Goal: Information Seeking & Learning: Learn about a topic

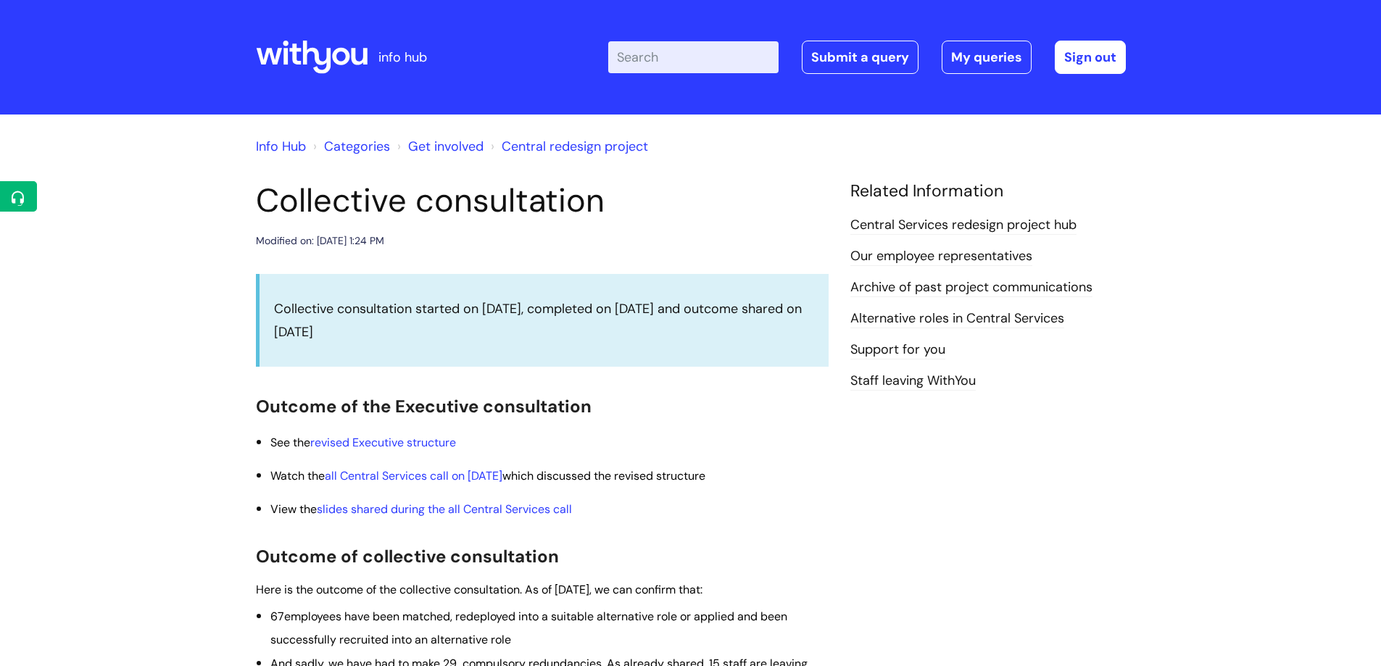
scroll to position [580, 0]
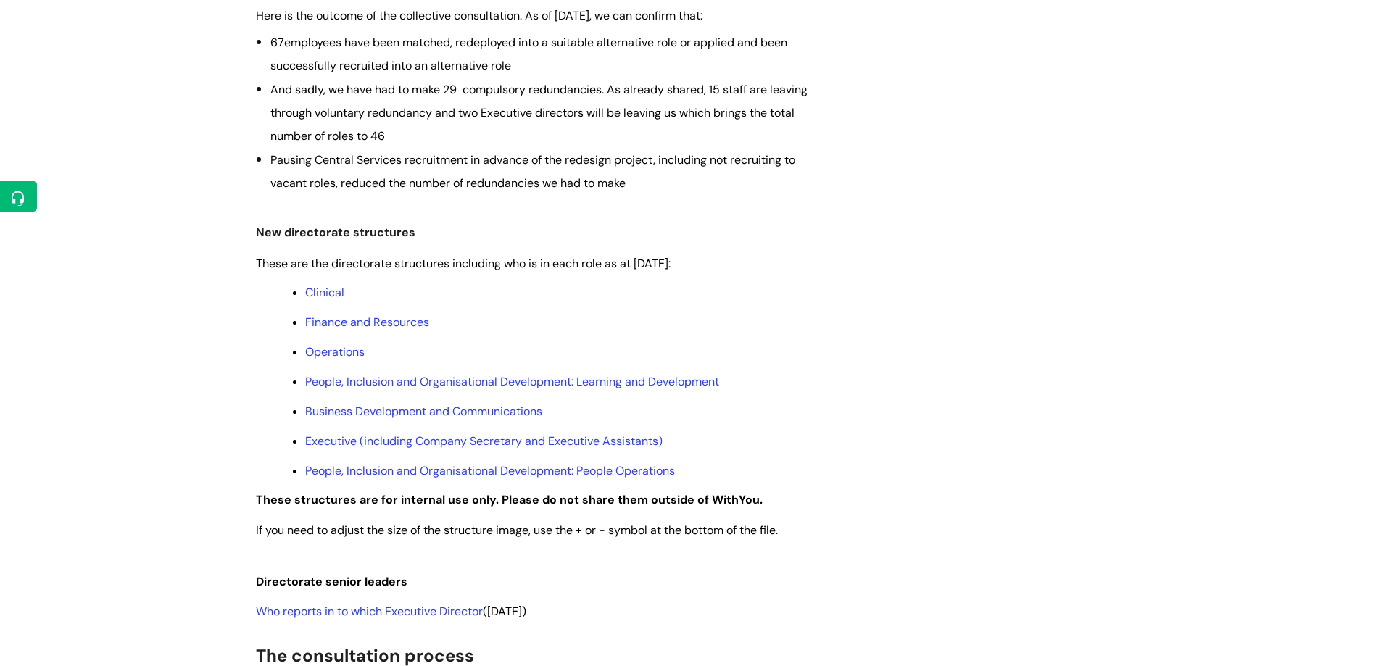
scroll to position [580, 0]
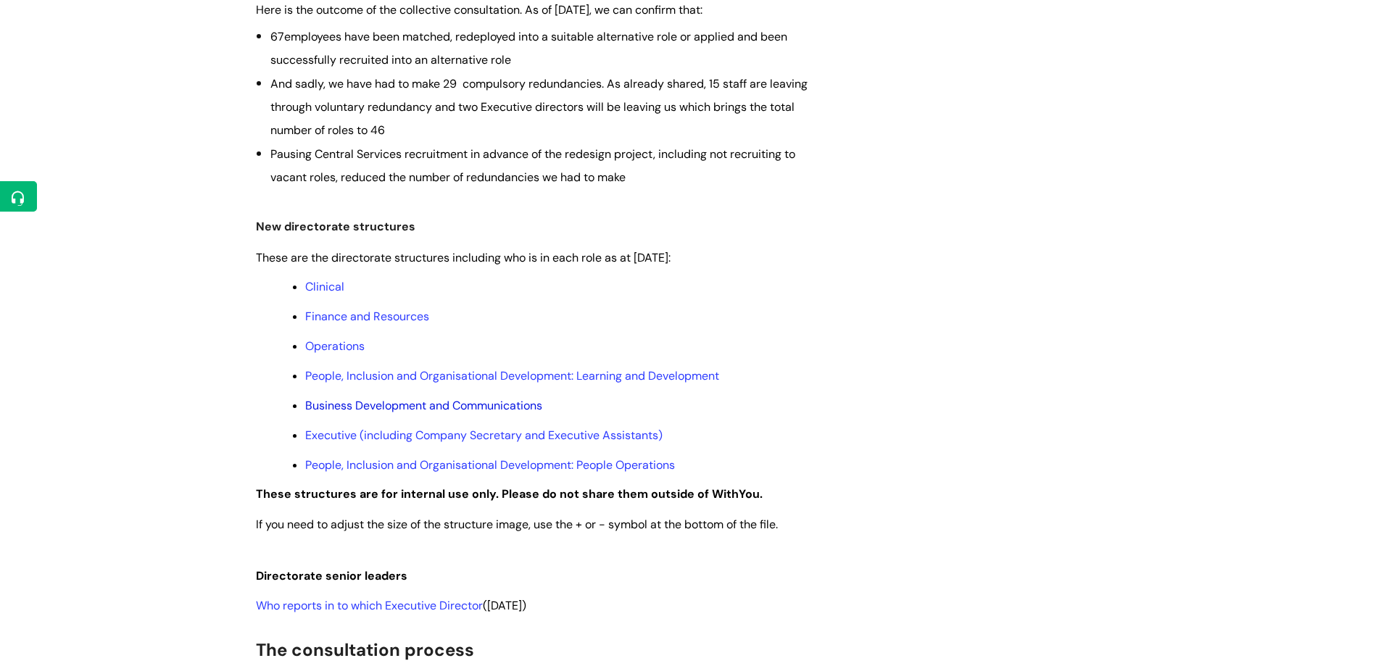
click at [450, 410] on link "Business Development and Communications" at bounding box center [423, 405] width 237 height 15
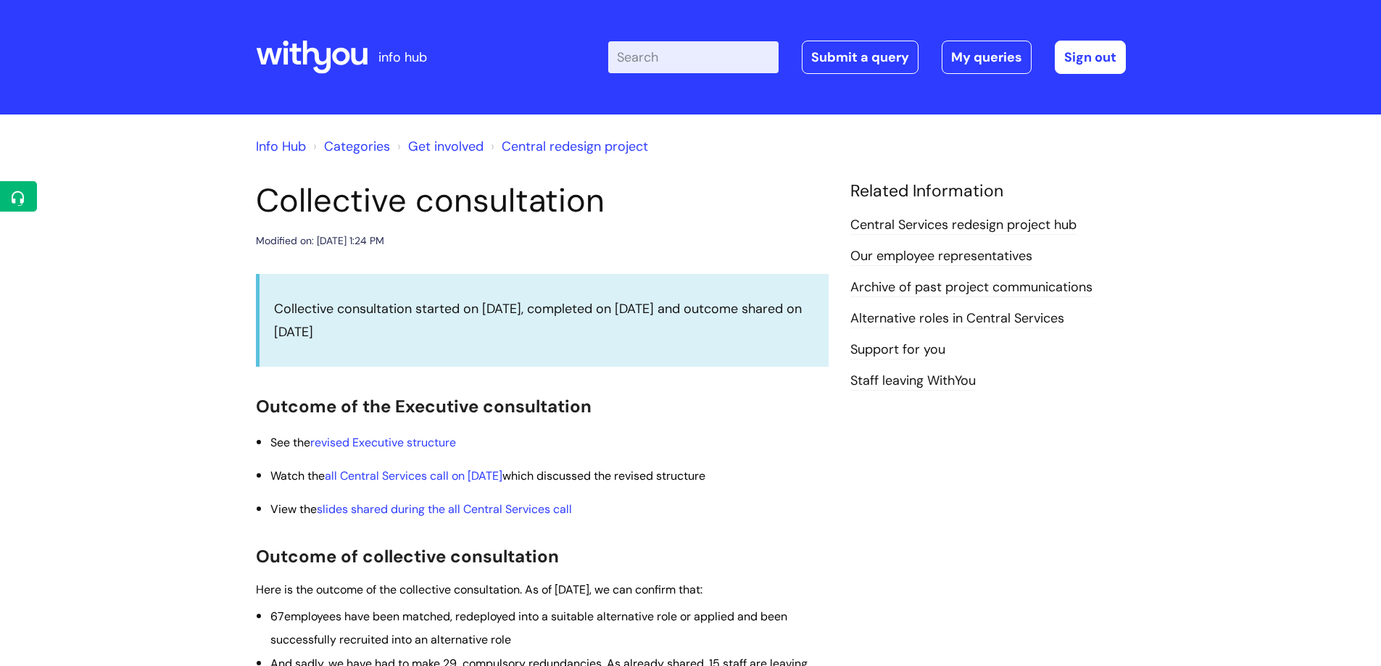
scroll to position [580, 0]
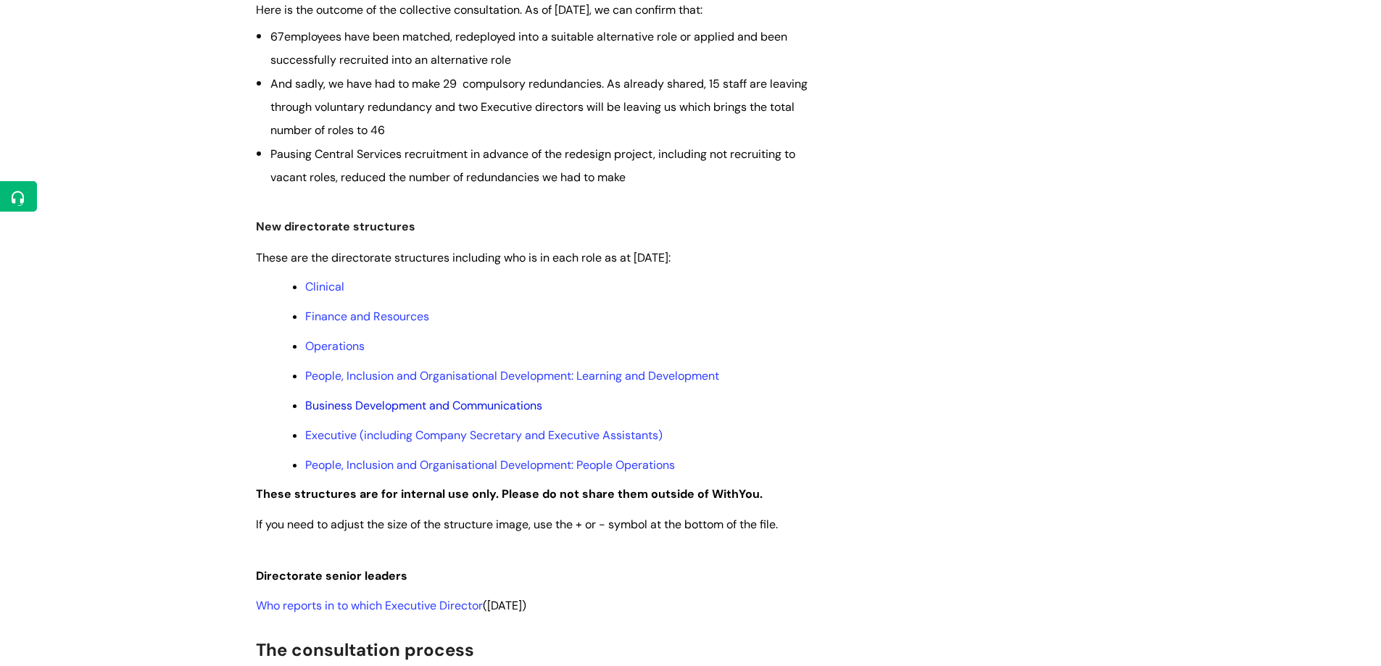
click at [374, 402] on link "Business Development and Communications" at bounding box center [423, 405] width 237 height 15
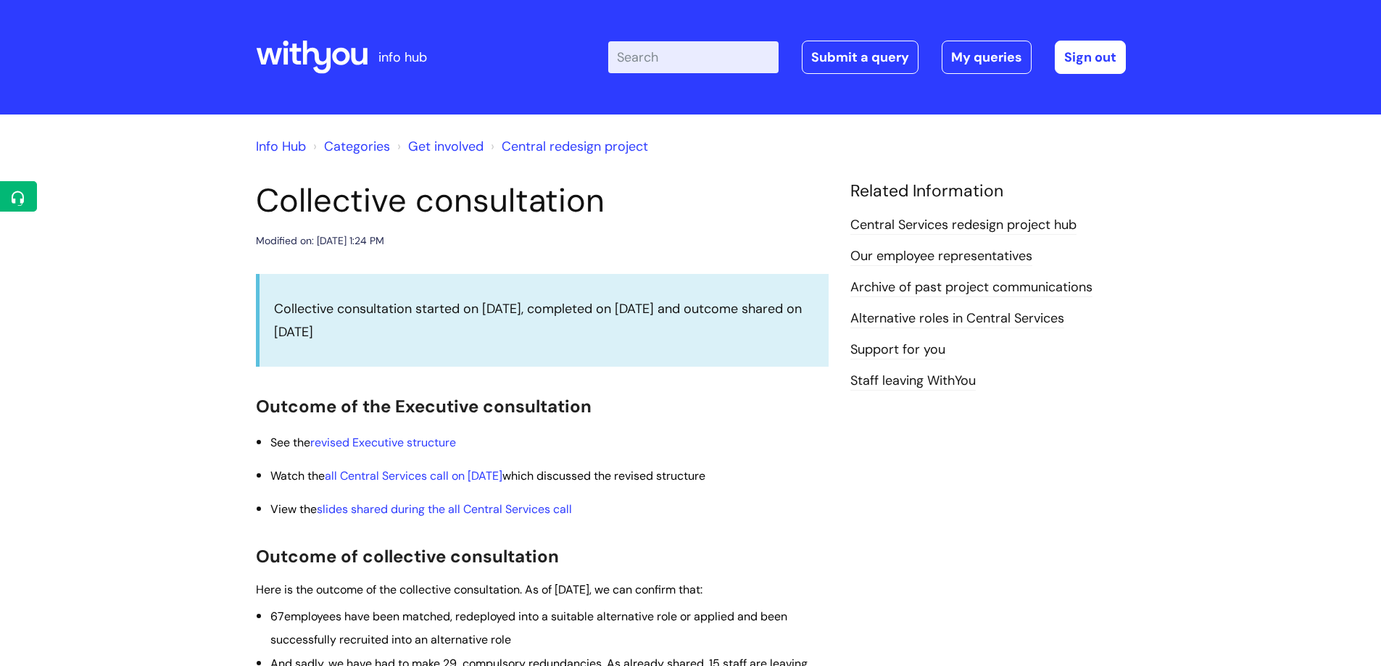
scroll to position [580, 0]
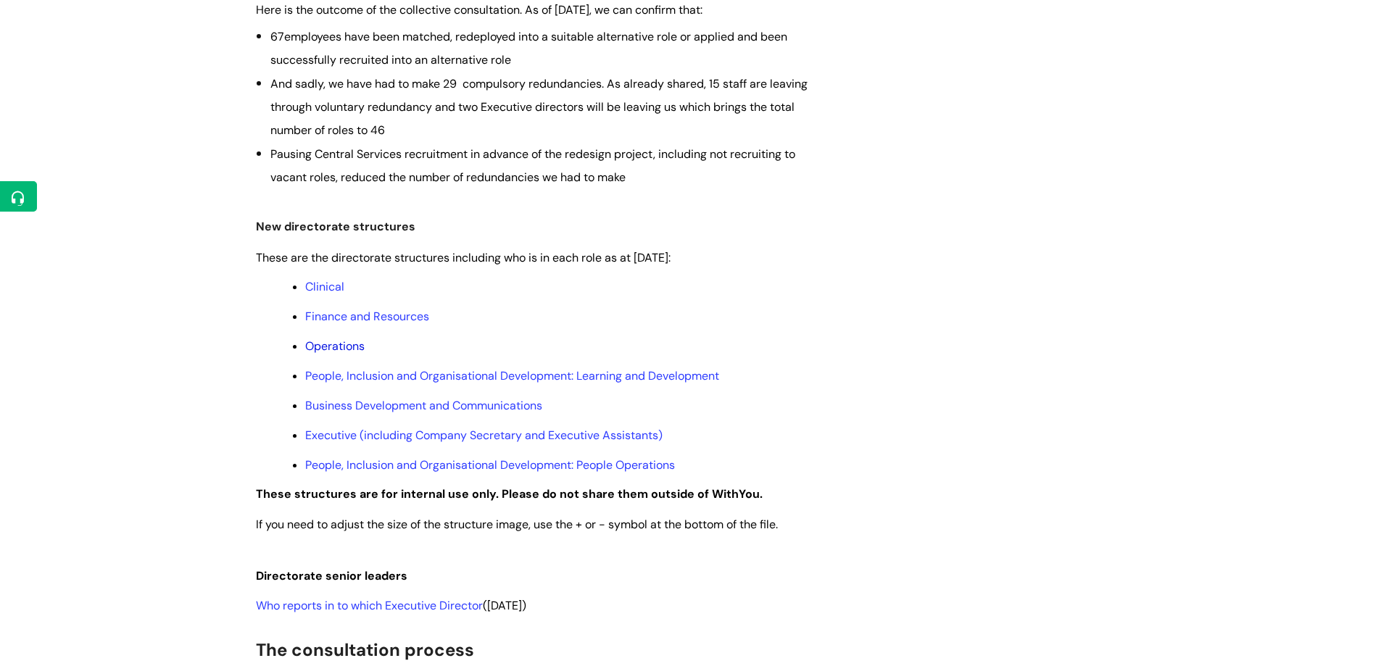
click at [349, 350] on link "Operations" at bounding box center [334, 346] width 59 height 15
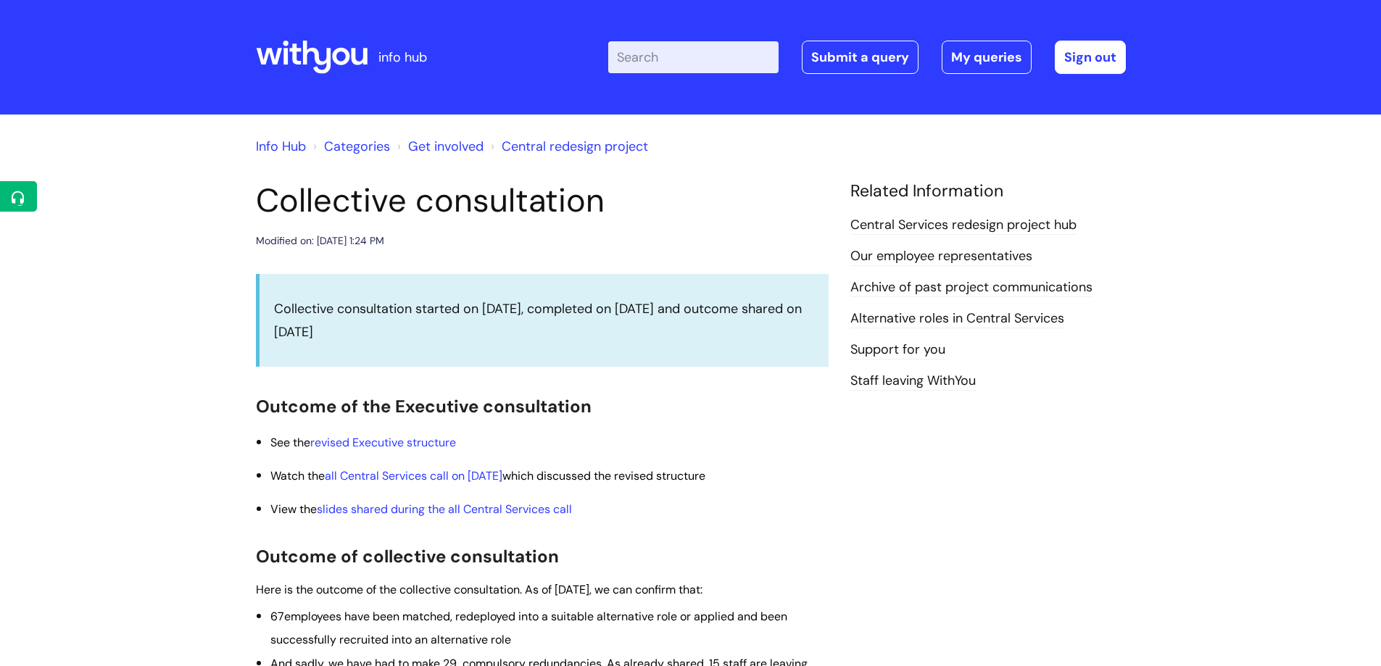
scroll to position [580, 0]
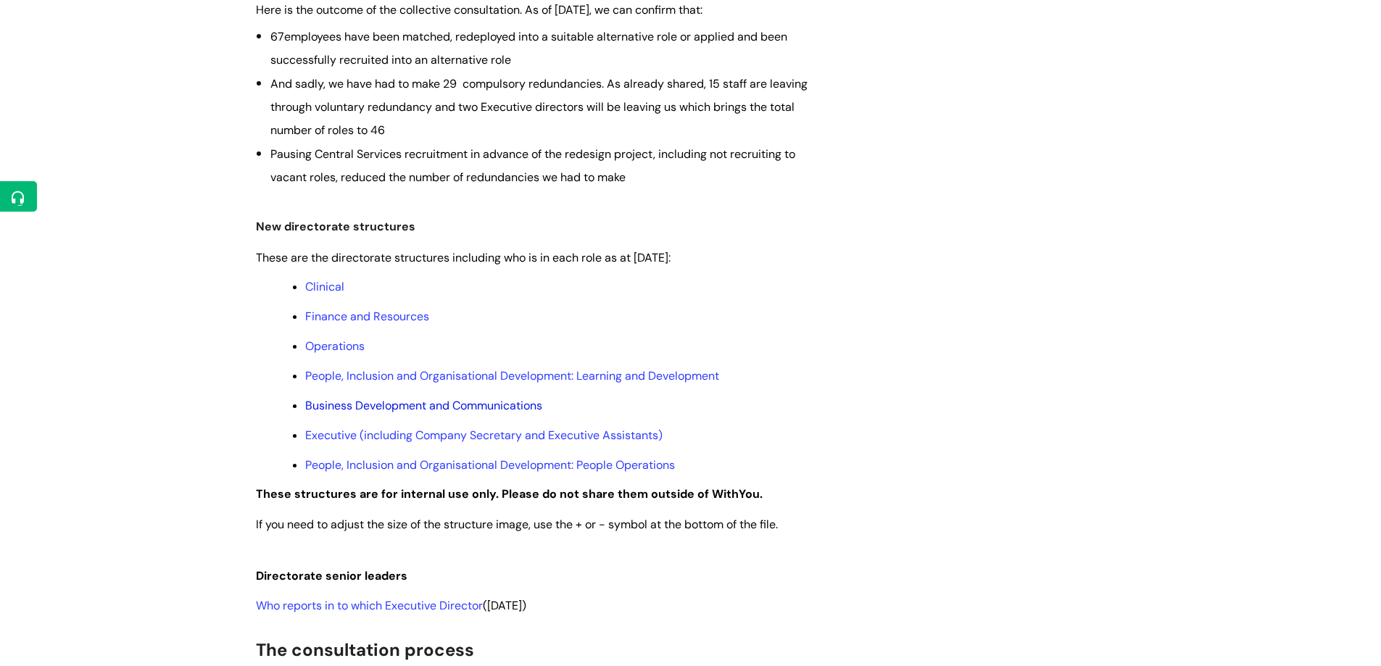
click at [440, 405] on link "Business Development and Communications" at bounding box center [423, 405] width 237 height 15
